Goal: Obtain resource: Download file/media

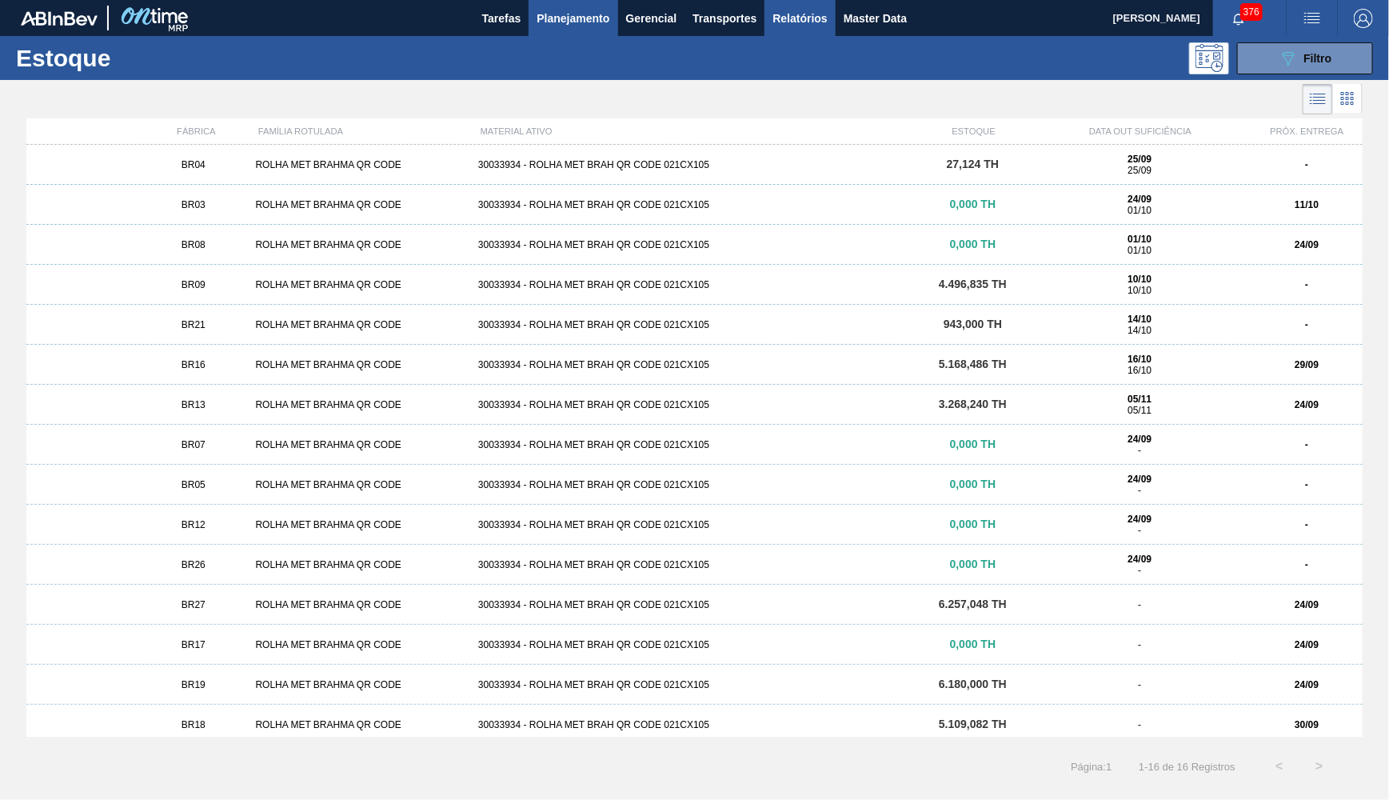
click at [799, 20] on span "Relatórios" at bounding box center [800, 18] width 54 height 19
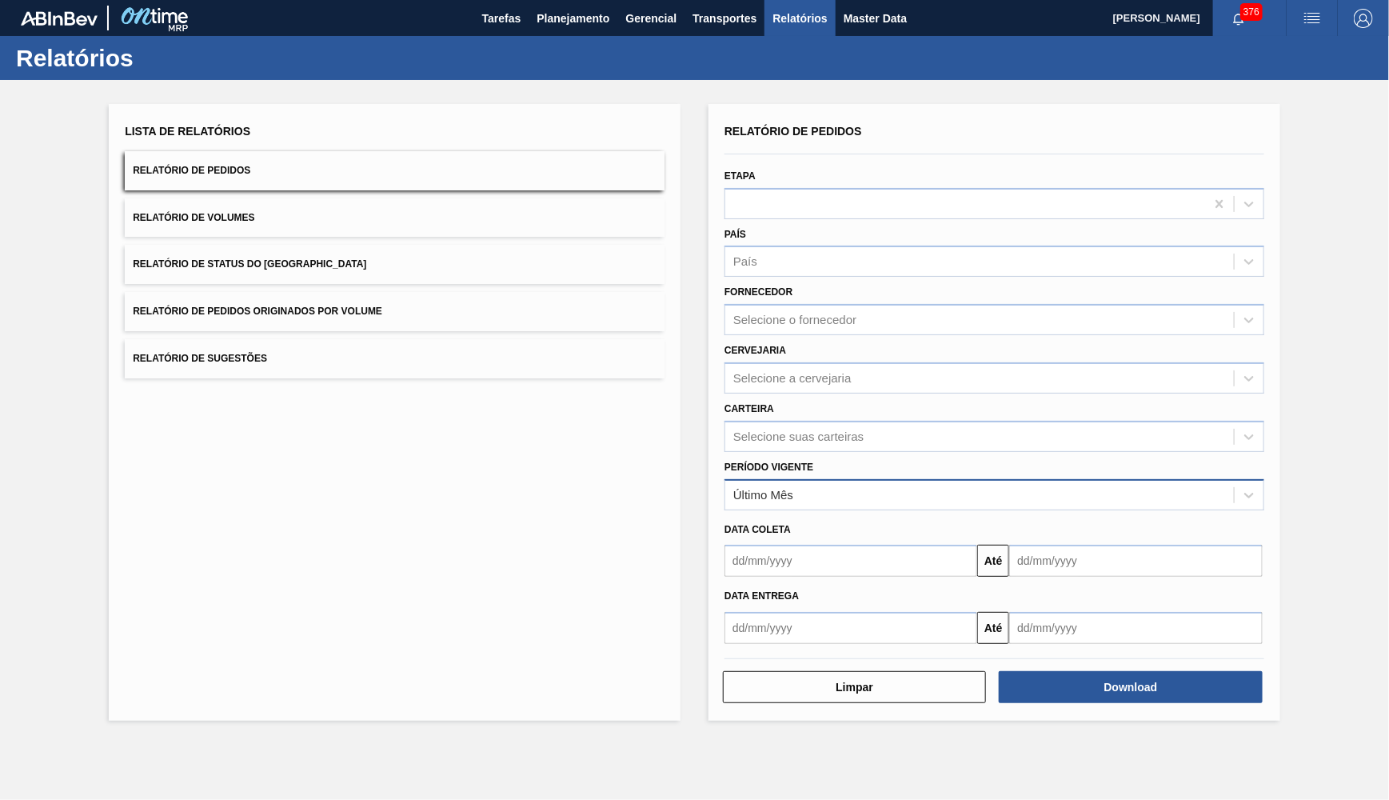
click at [807, 483] on div "Último Mês" at bounding box center [979, 494] width 509 height 23
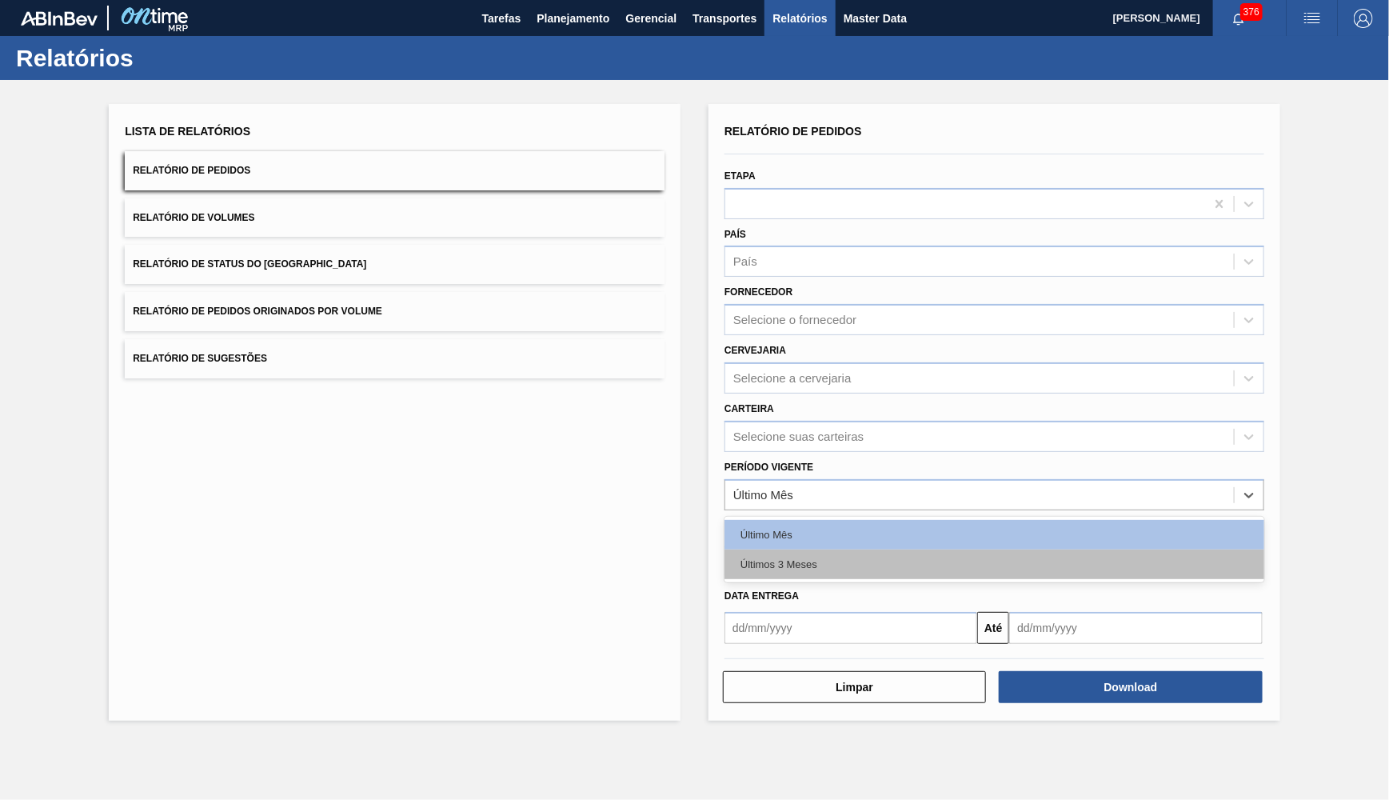
click at [817, 549] on div "Últimos 3 Meses" at bounding box center [995, 564] width 540 height 30
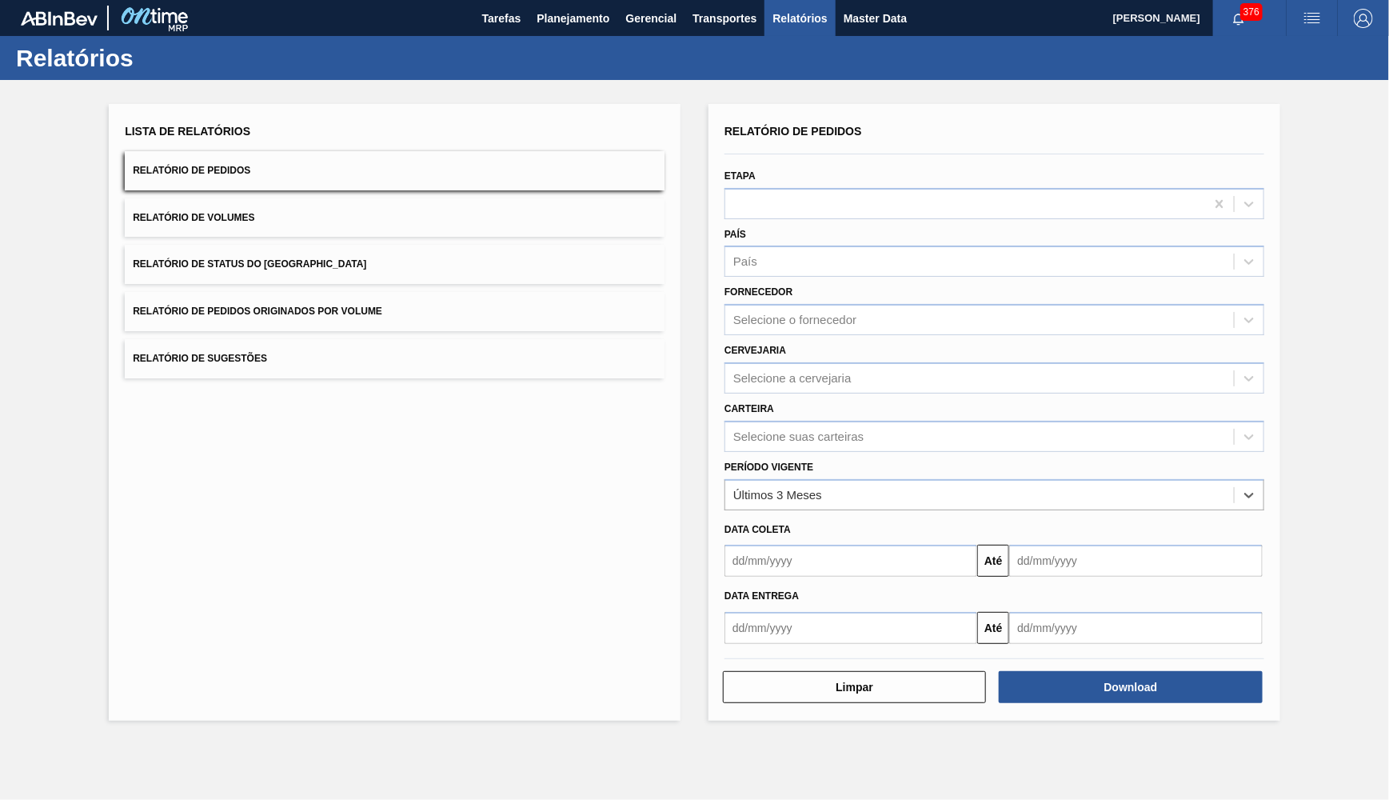
click at [344, 246] on button "Relatório de Status do [GEOGRAPHIC_DATA]" at bounding box center [395, 264] width 540 height 39
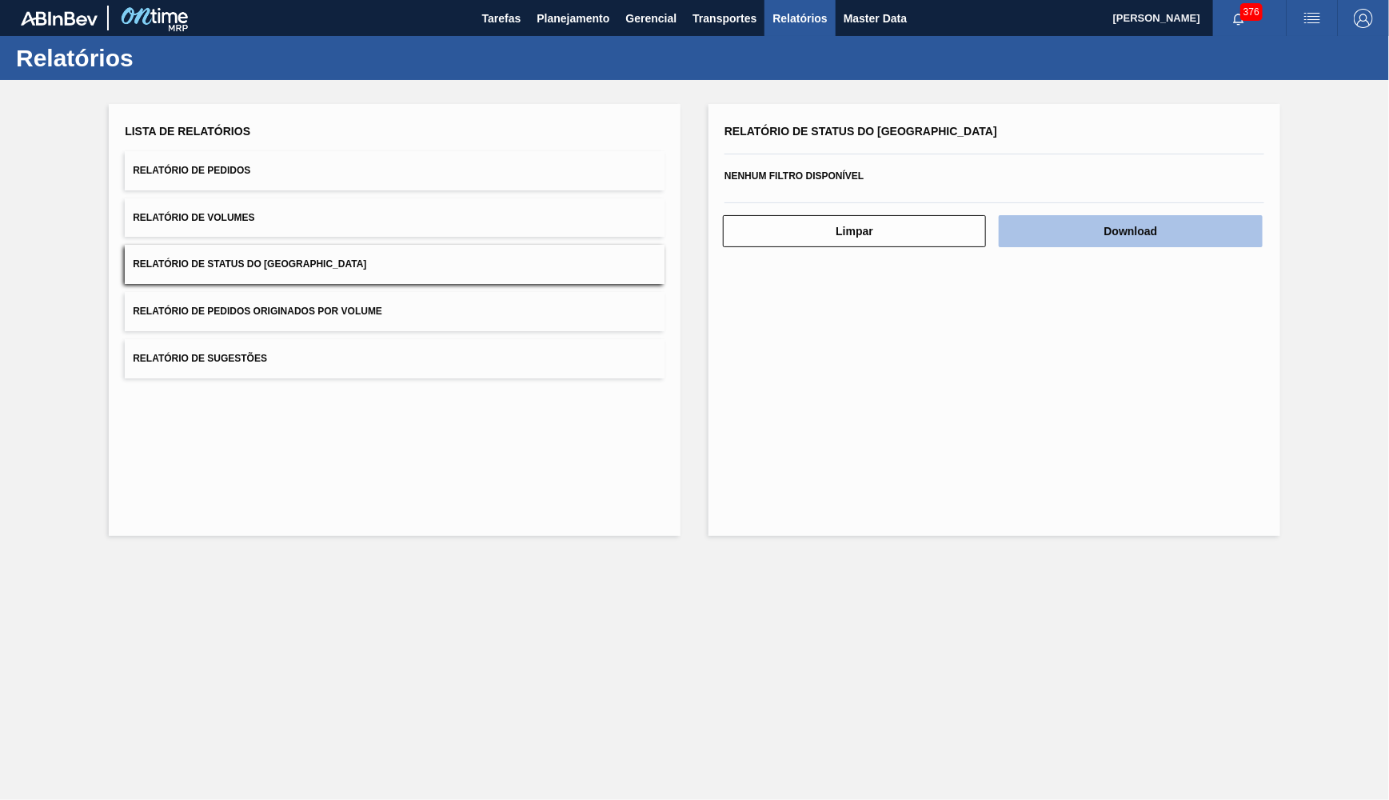
click at [1225, 230] on button "Download" at bounding box center [1130, 231] width 263 height 32
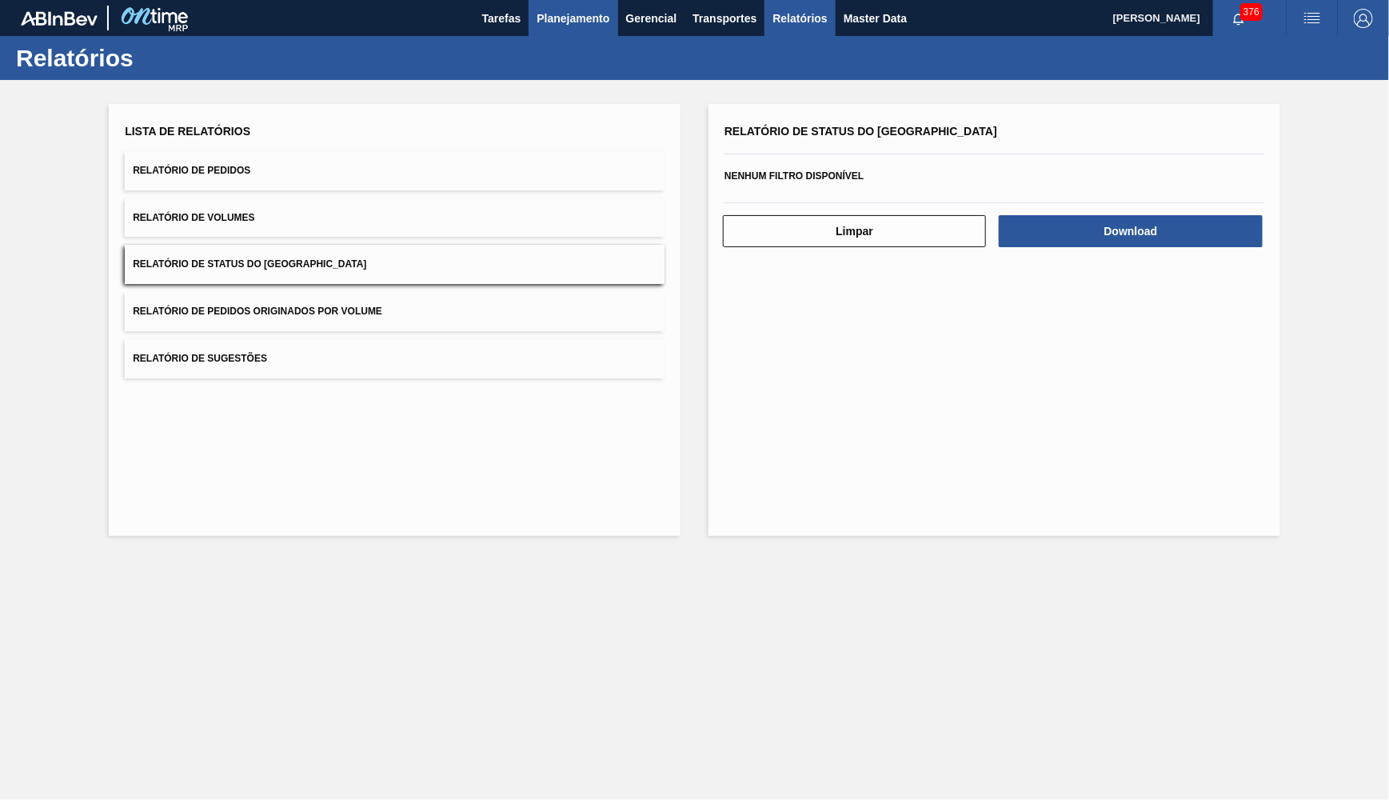
click at [547, 32] on button "Planejamento" at bounding box center [573, 18] width 89 height 36
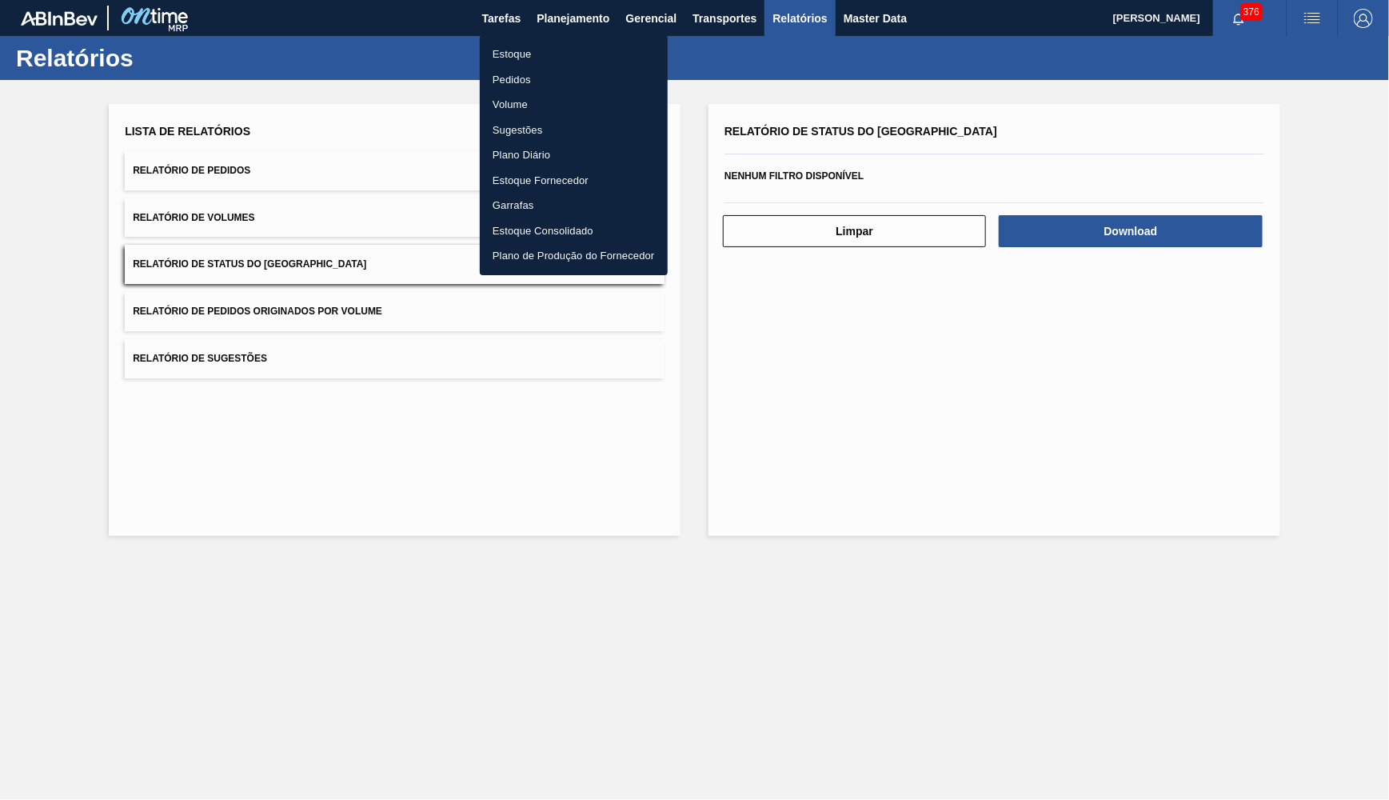
click at [537, 47] on li "Estoque" at bounding box center [574, 55] width 188 height 26
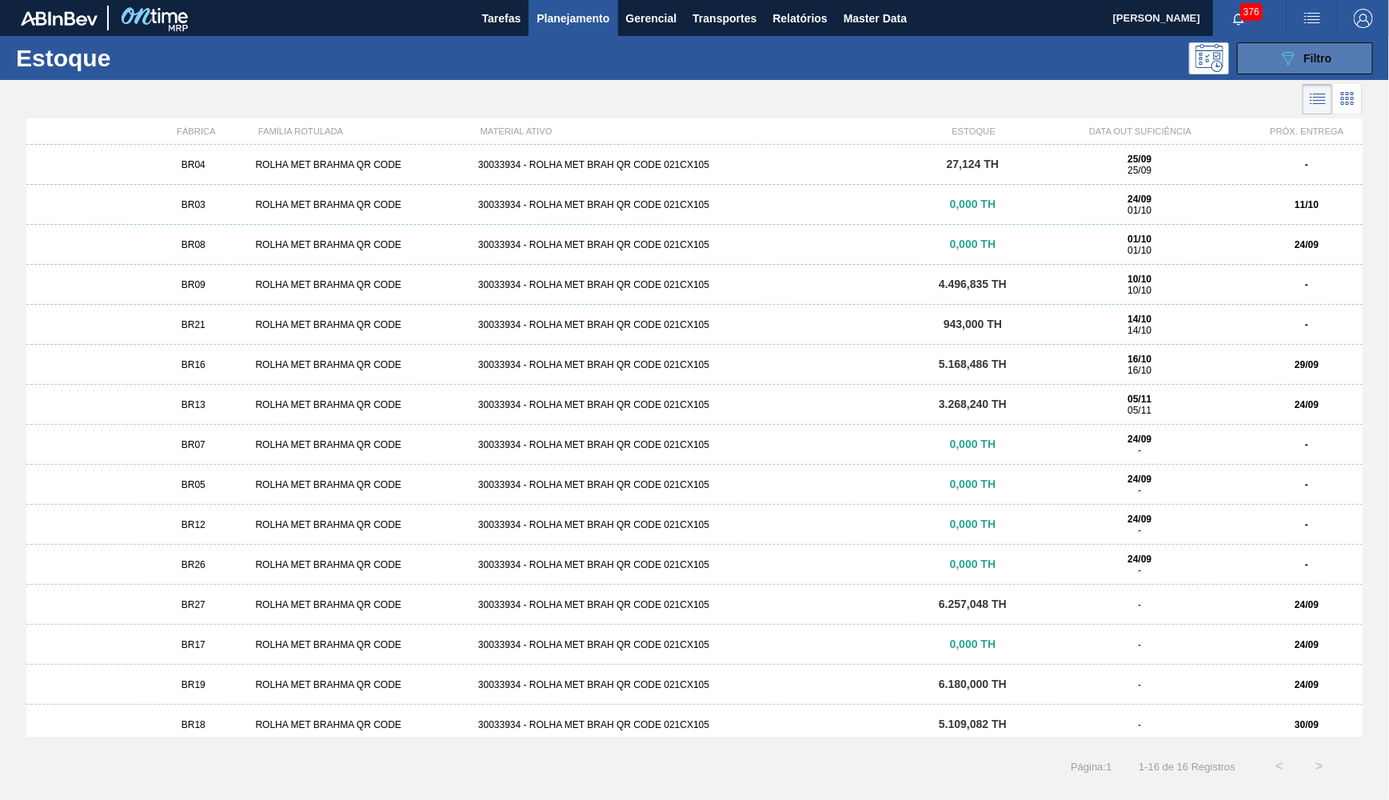
click at [1309, 70] on button "089F7B8B-B2A5-4AFE-B5C0-19BA573D28AC Filtro" at bounding box center [1305, 58] width 136 height 32
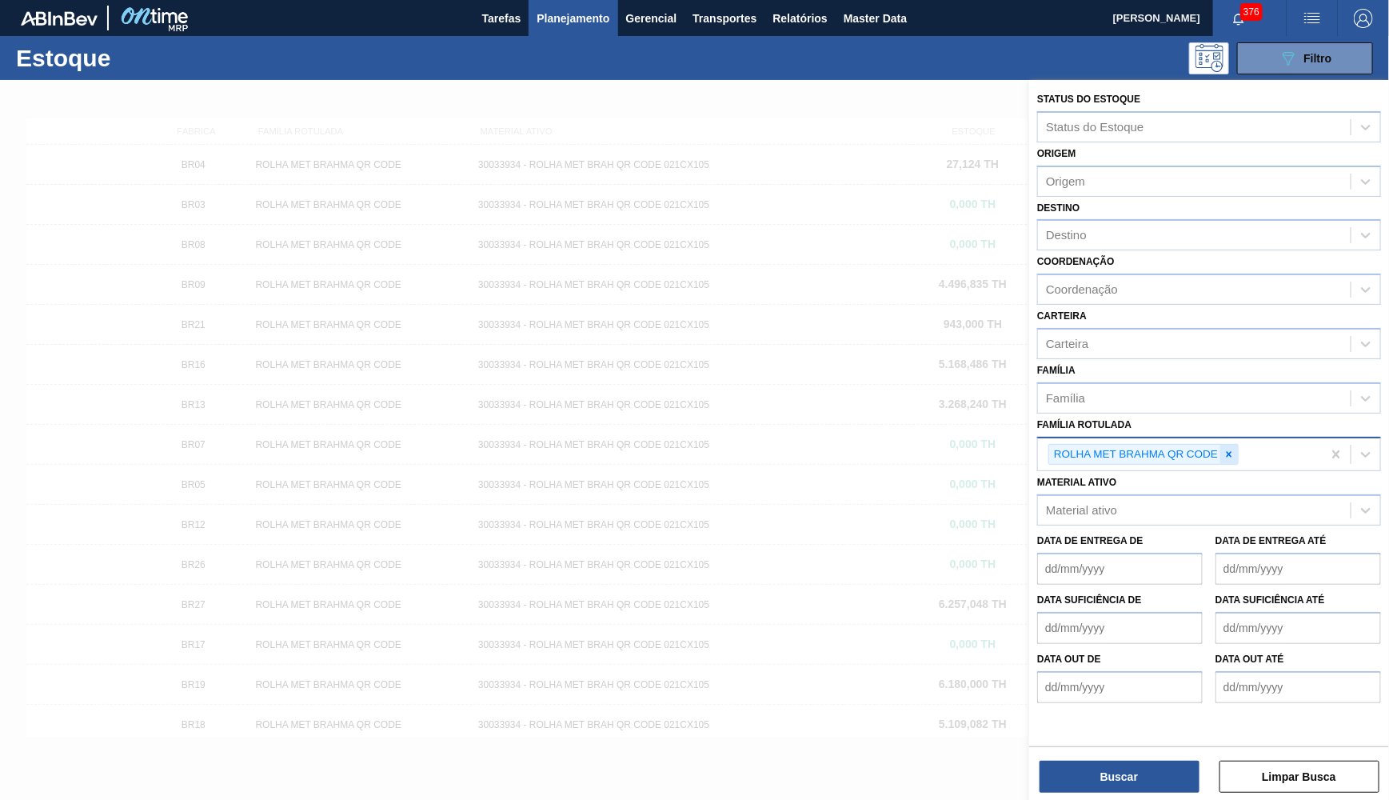
click at [1237, 445] on div at bounding box center [1230, 455] width 18 height 20
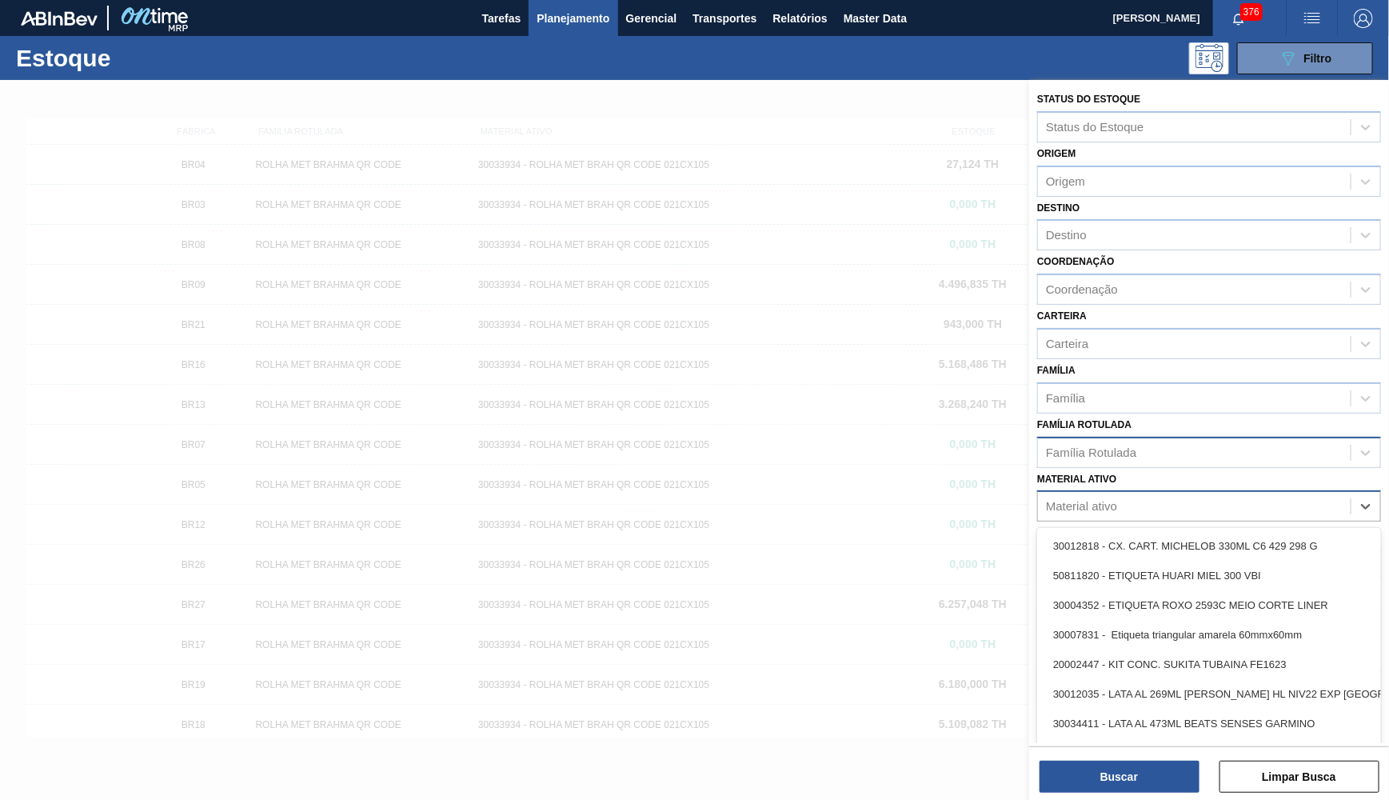
click at [1222, 495] on div "Material ativo" at bounding box center [1194, 506] width 313 height 23
paste ativo "30029302"
type ativo "30029302"
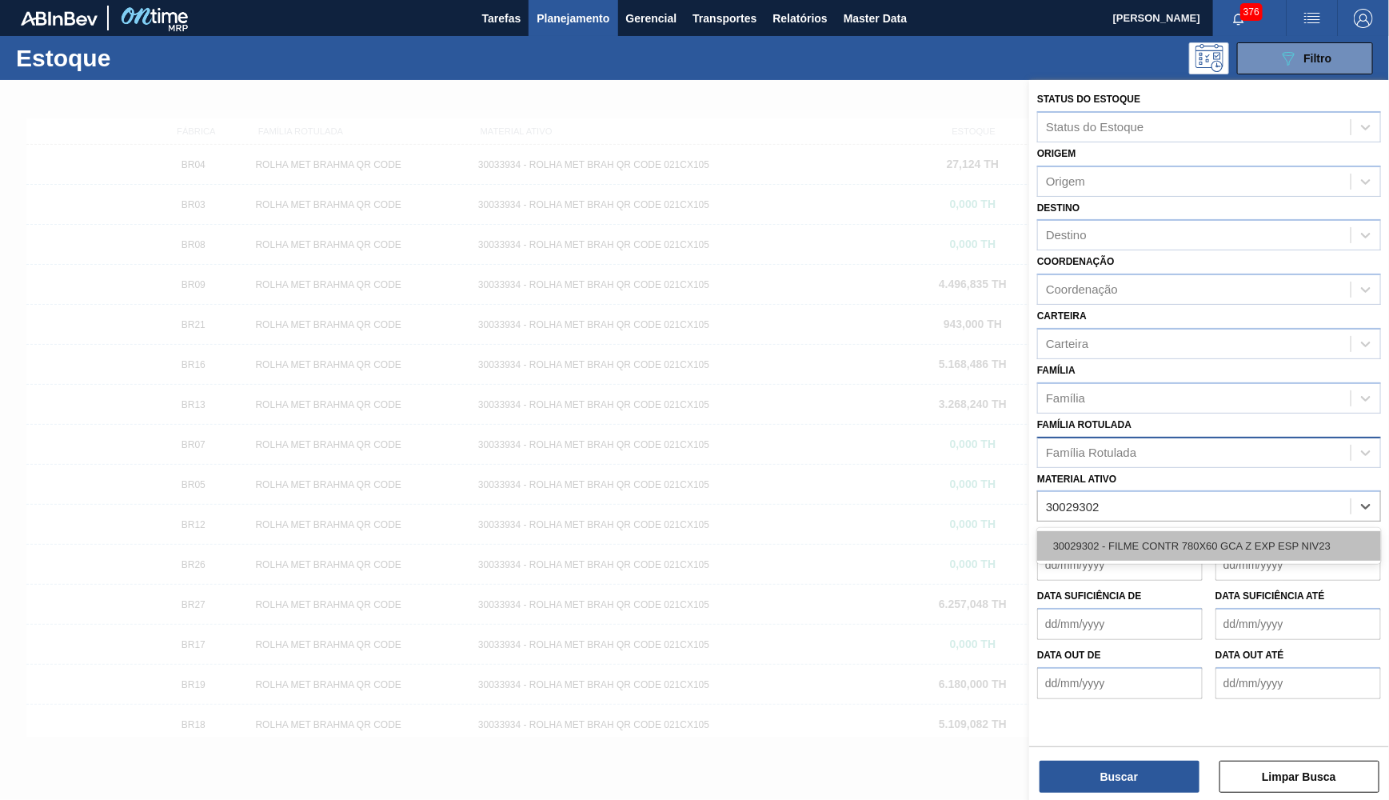
click at [1148, 531] on div "30029302 - FILME CONTR 780X60 GCA Z EXP ESP NIV23" at bounding box center [1209, 546] width 344 height 30
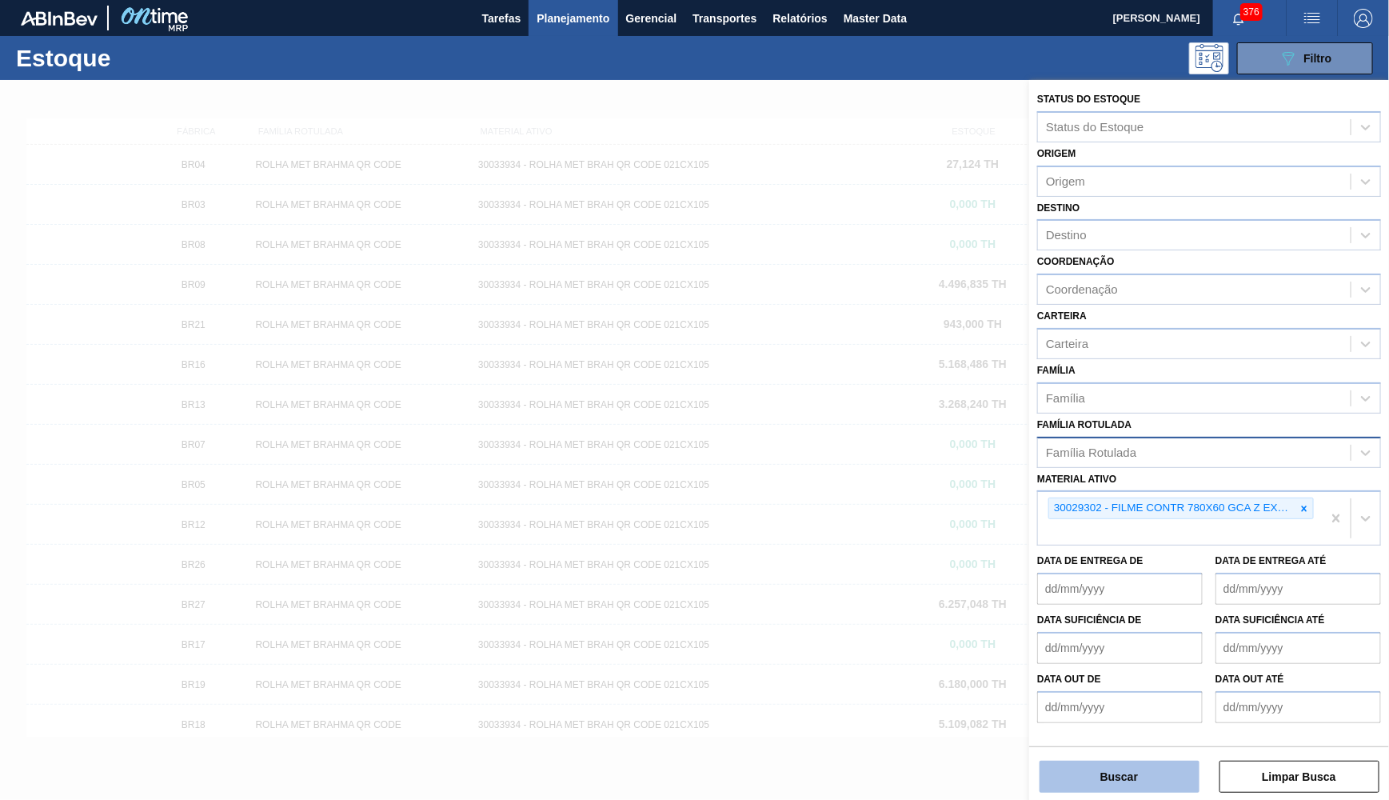
click at [1111, 786] on button "Buscar" at bounding box center [1120, 777] width 160 height 32
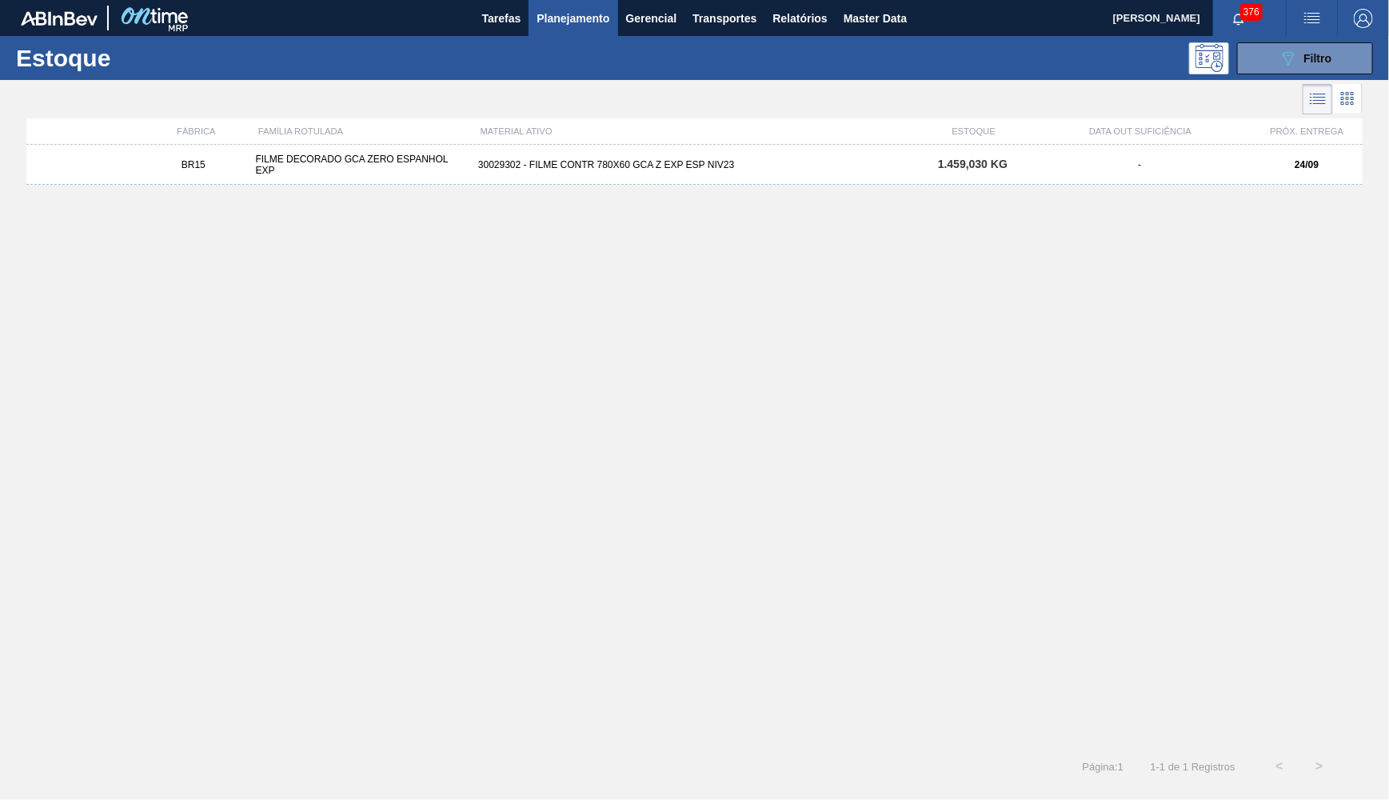
click at [845, 179] on div "BR15 FILME DECORADO GCA ZERO ESPANHOL EXP 30029302 - FILME CONTR 780X60 GCA Z E…" at bounding box center [694, 165] width 1337 height 40
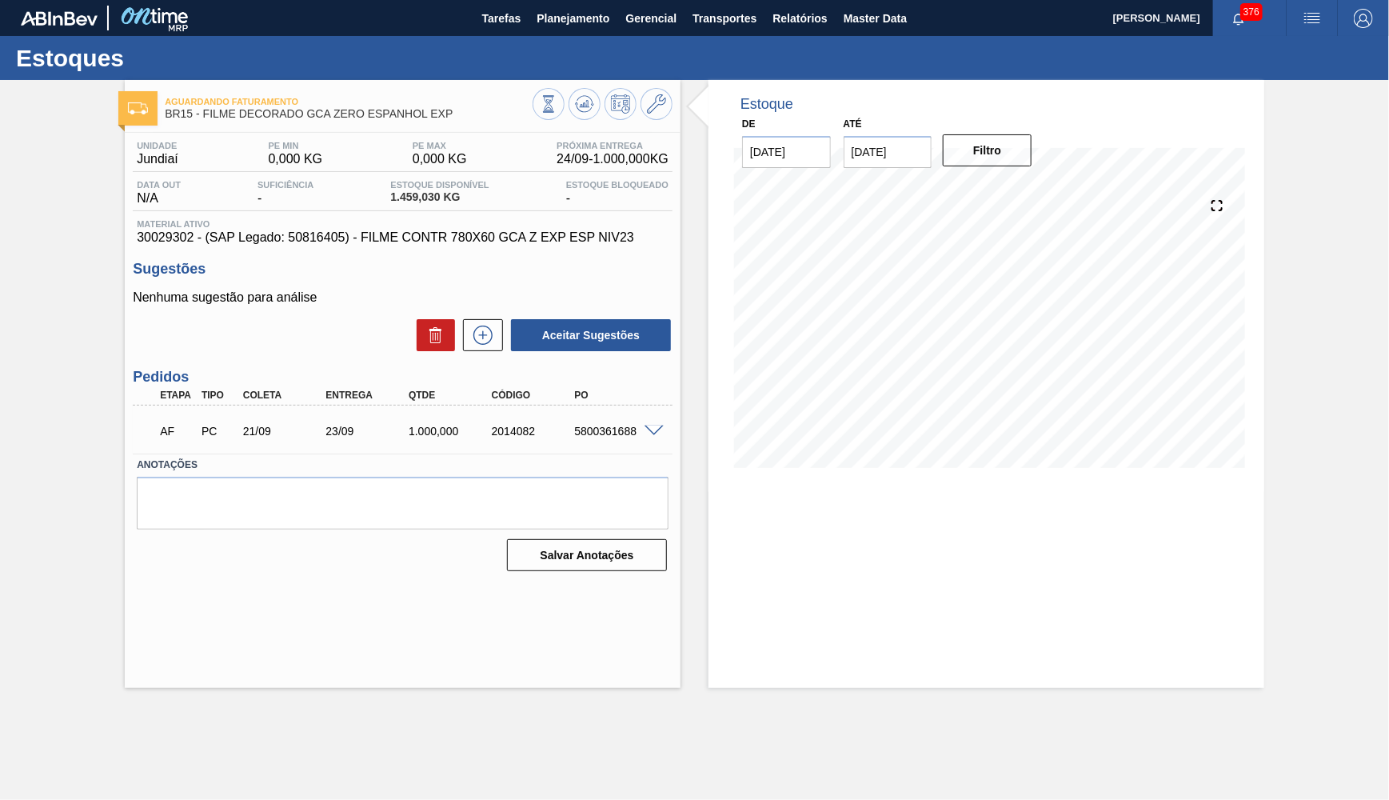
click at [656, 424] on div at bounding box center [657, 430] width 32 height 12
click at [656, 426] on span at bounding box center [654, 432] width 19 height 12
